Goal: Task Accomplishment & Management: Manage account settings

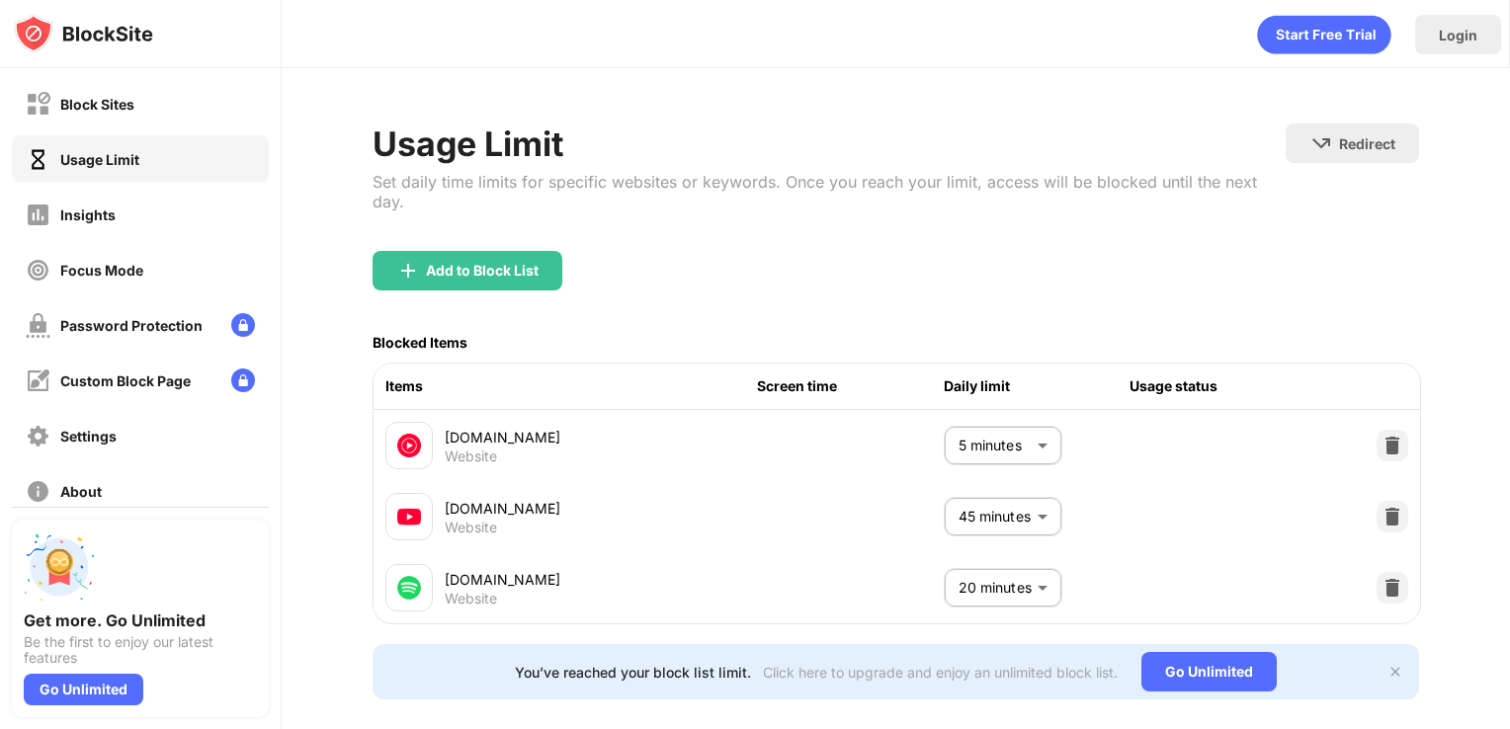
click at [959, 596] on body "Block Sites Usage Limit Insights Focus Mode Password Protection Custom Block Pa…" at bounding box center [755, 364] width 1510 height 729
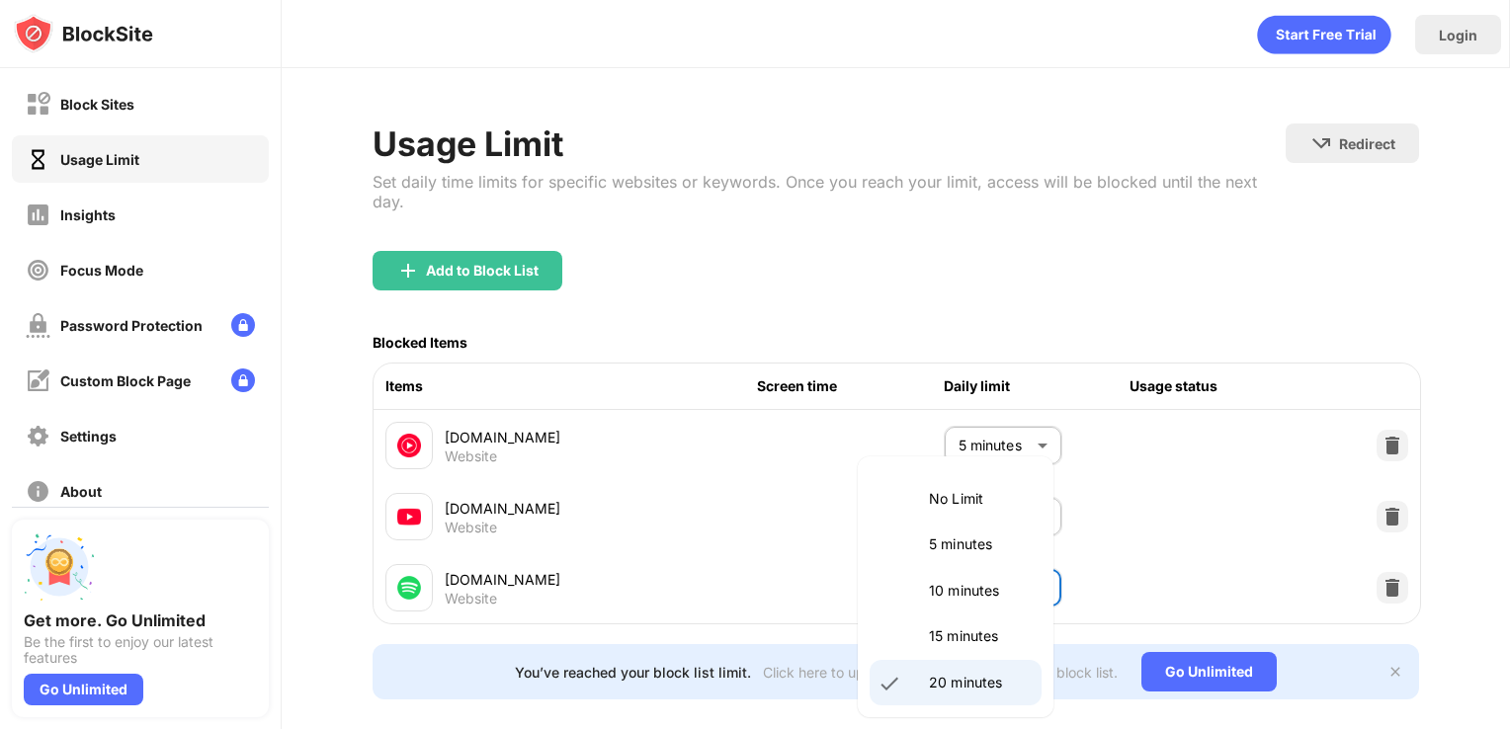
click at [775, 302] on div at bounding box center [755, 364] width 1510 height 729
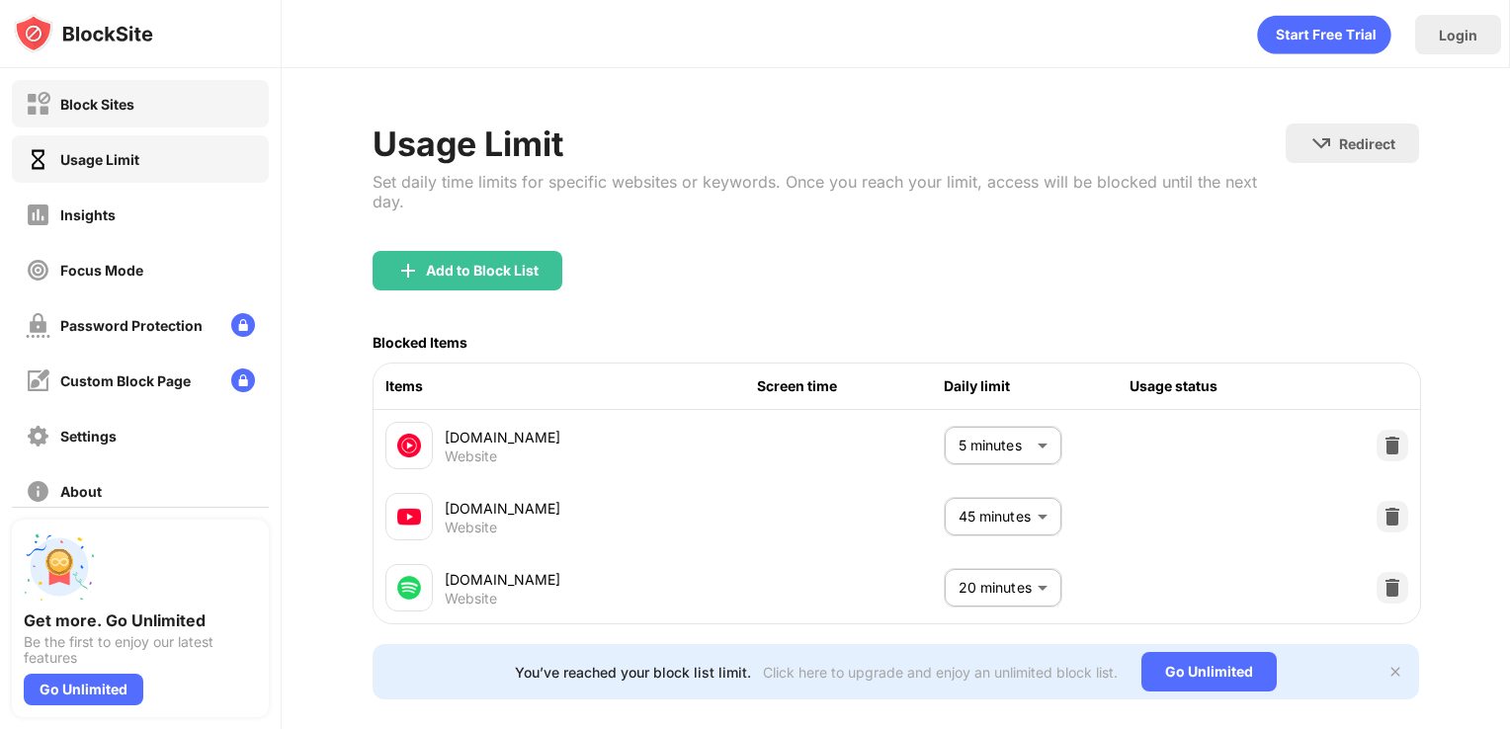
click at [202, 109] on div "Block Sites" at bounding box center [140, 103] width 257 height 47
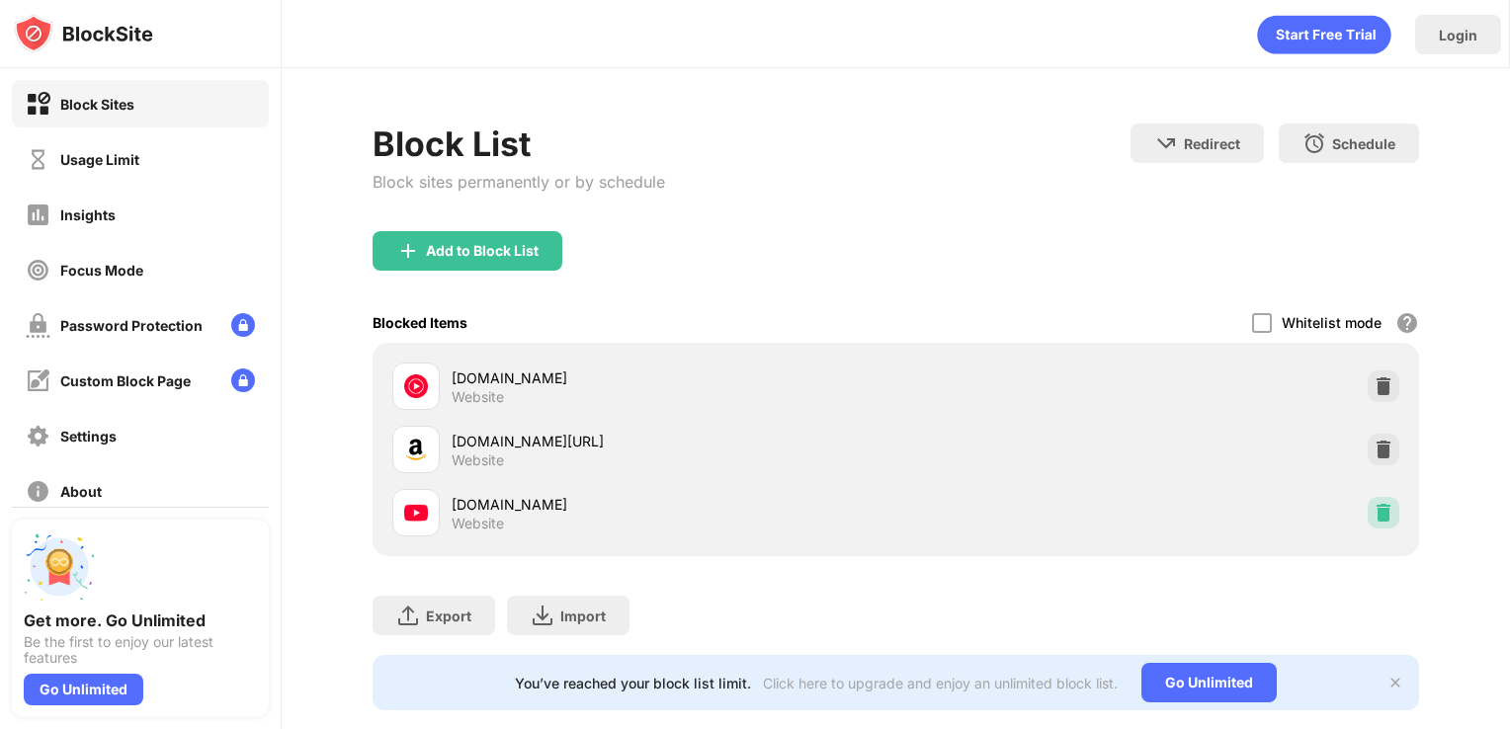
click at [1367, 525] on div at bounding box center [1383, 513] width 32 height 32
